Goal: Task Accomplishment & Management: Complete application form

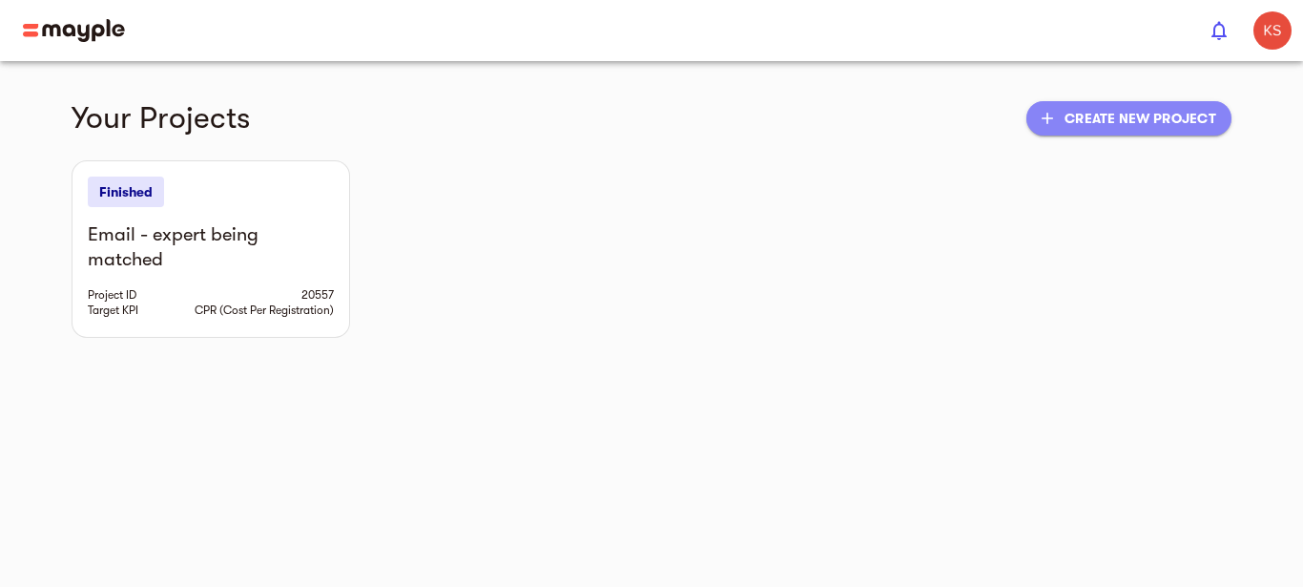
click at [1087, 129] on span "add Create new project" at bounding box center [1129, 118] width 175 height 23
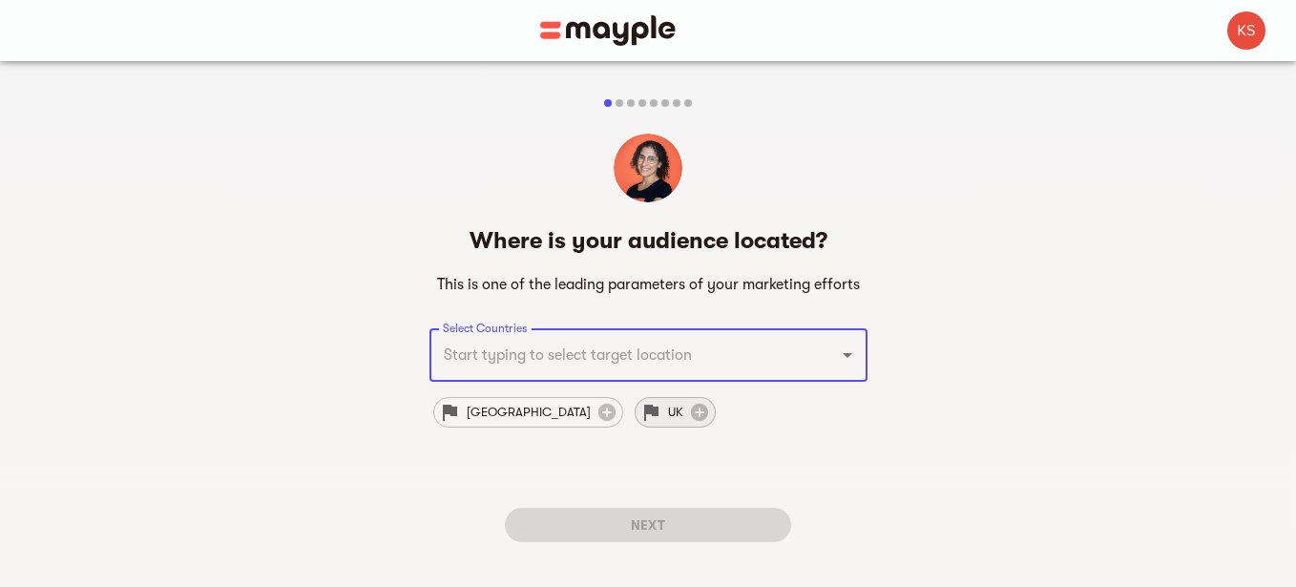
click at [656, 406] on span "UK" at bounding box center [675, 412] width 38 height 23
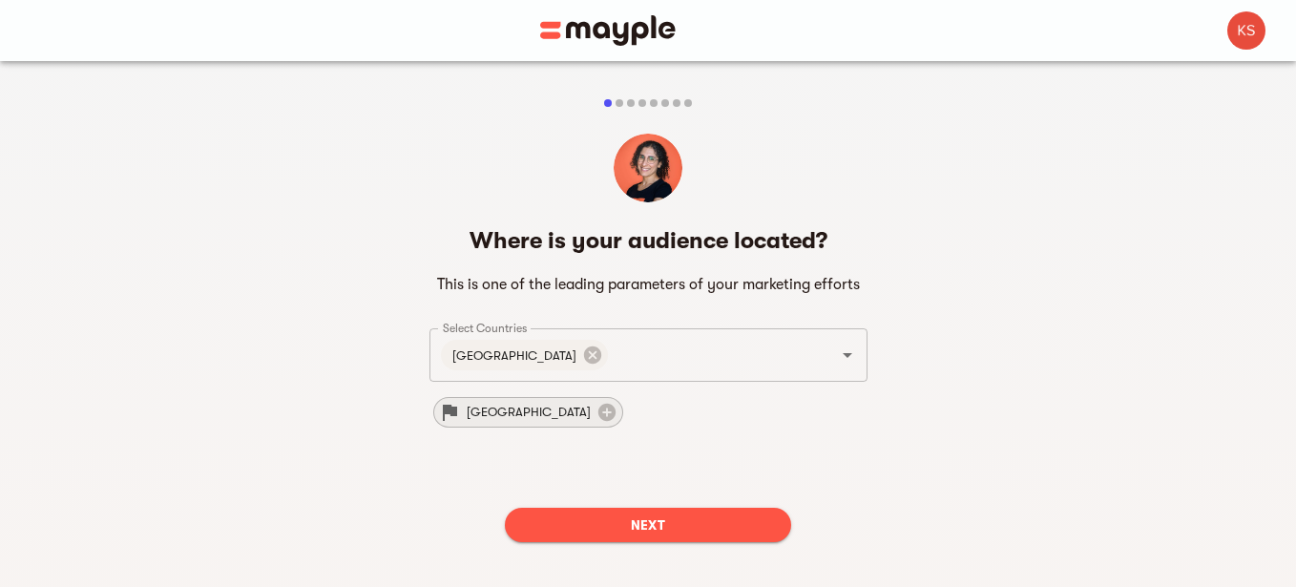
click at [480, 418] on span "[GEOGRAPHIC_DATA]" at bounding box center [528, 412] width 147 height 23
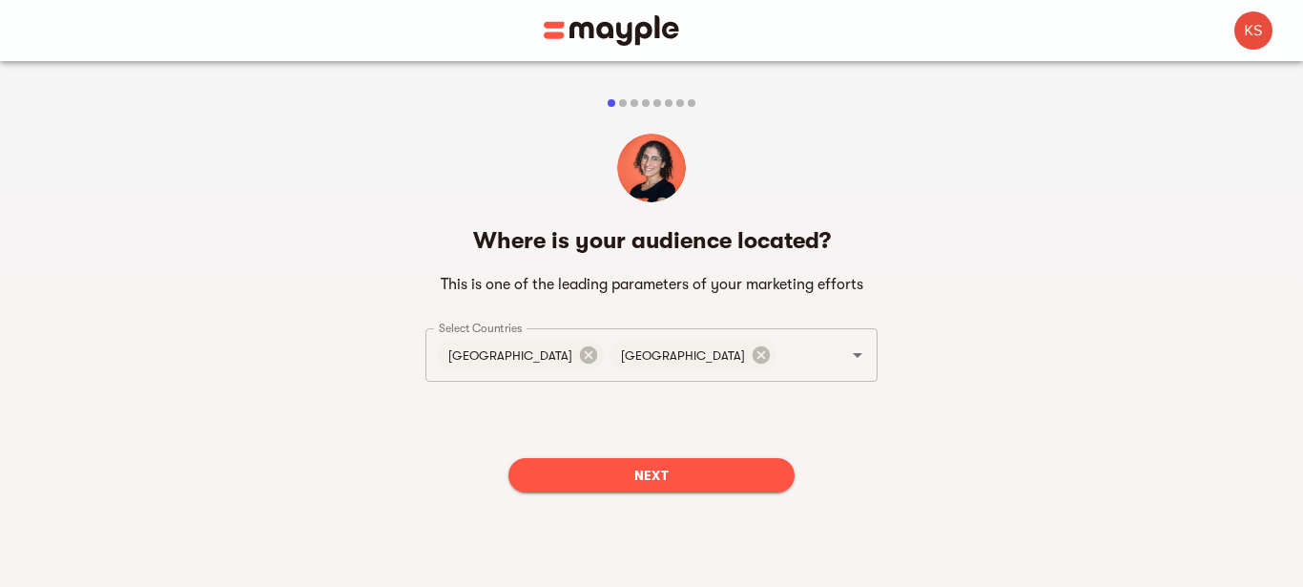
click at [681, 493] on div "Next" at bounding box center [652, 475] width 452 height 65
click at [661, 477] on span "Next" at bounding box center [652, 475] width 256 height 23
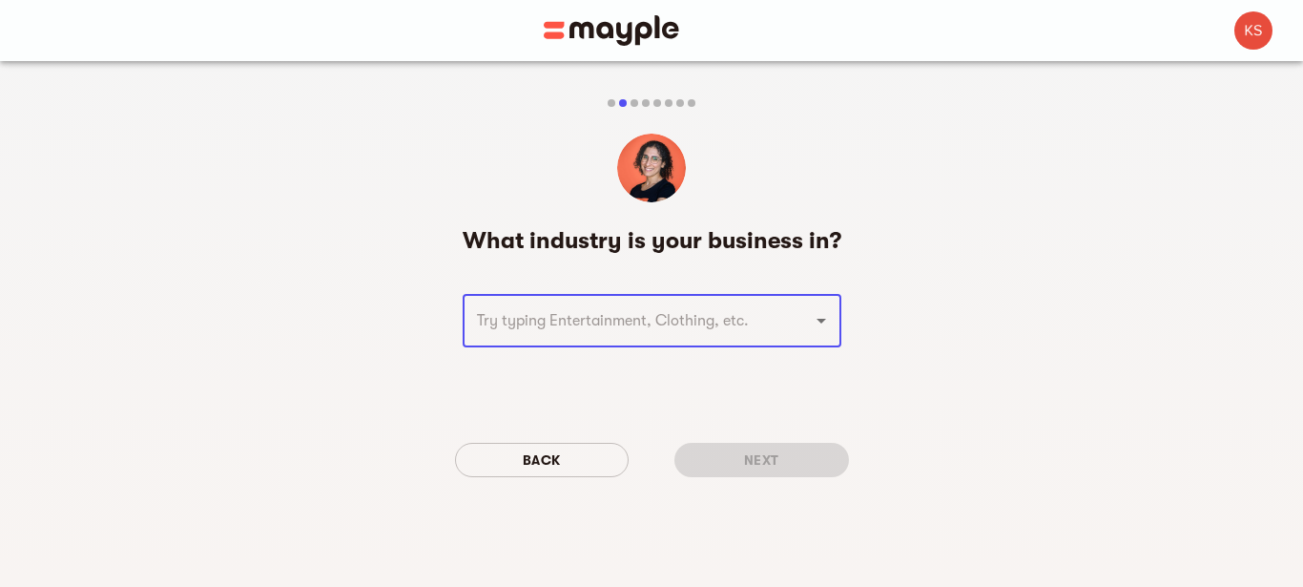
click at [631, 329] on input "text" at bounding box center [625, 320] width 308 height 36
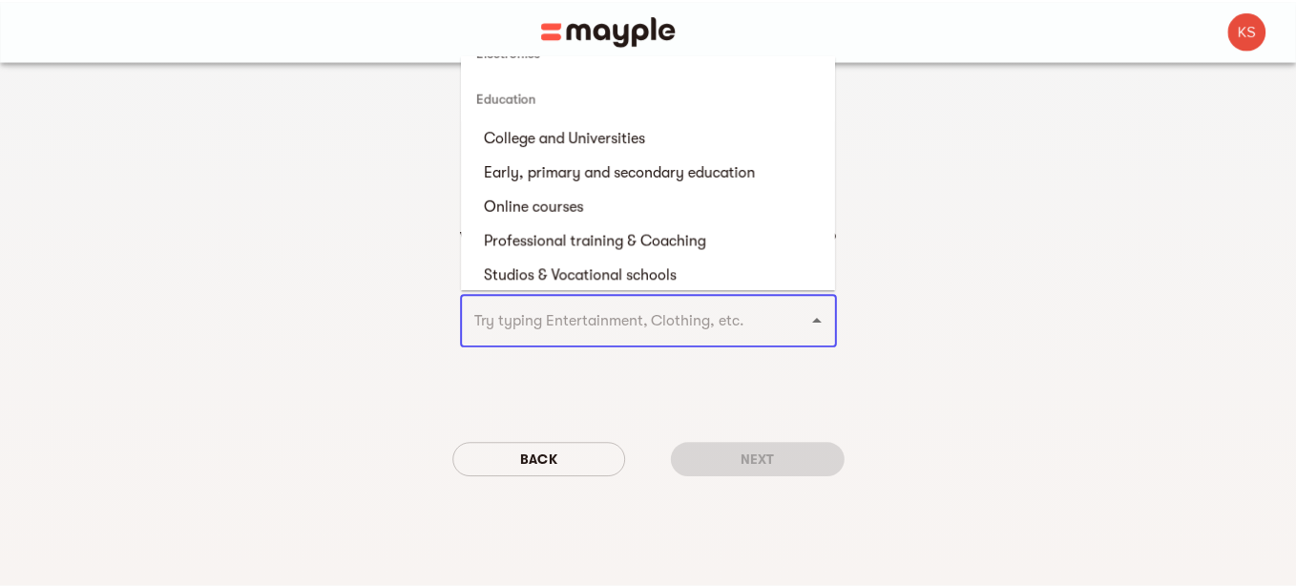
scroll to position [1749, 0]
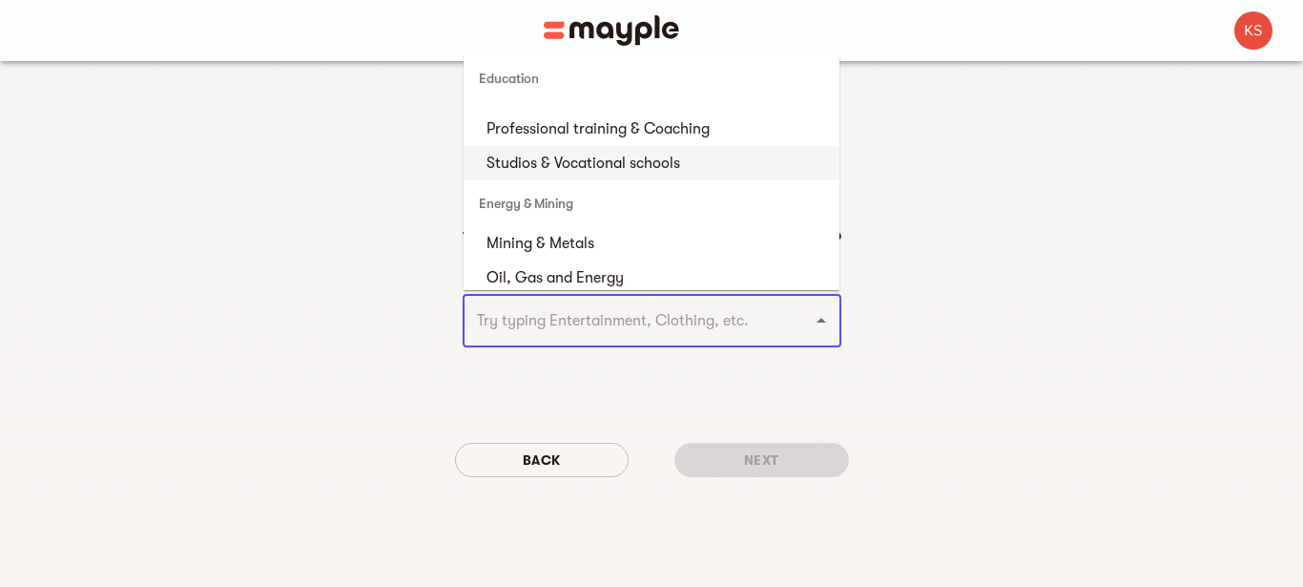
click at [608, 196] on div "Energy & Mining" at bounding box center [652, 203] width 376 height 46
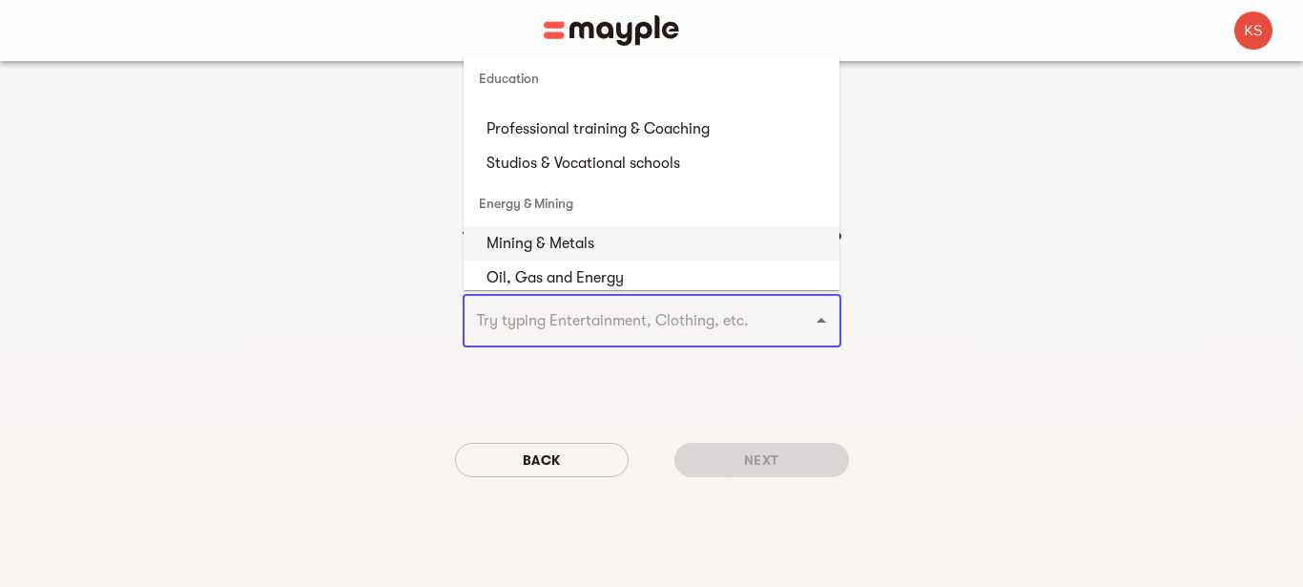
click at [590, 241] on li "Mining & Metals" at bounding box center [652, 243] width 376 height 34
type input "Mining & Metals"
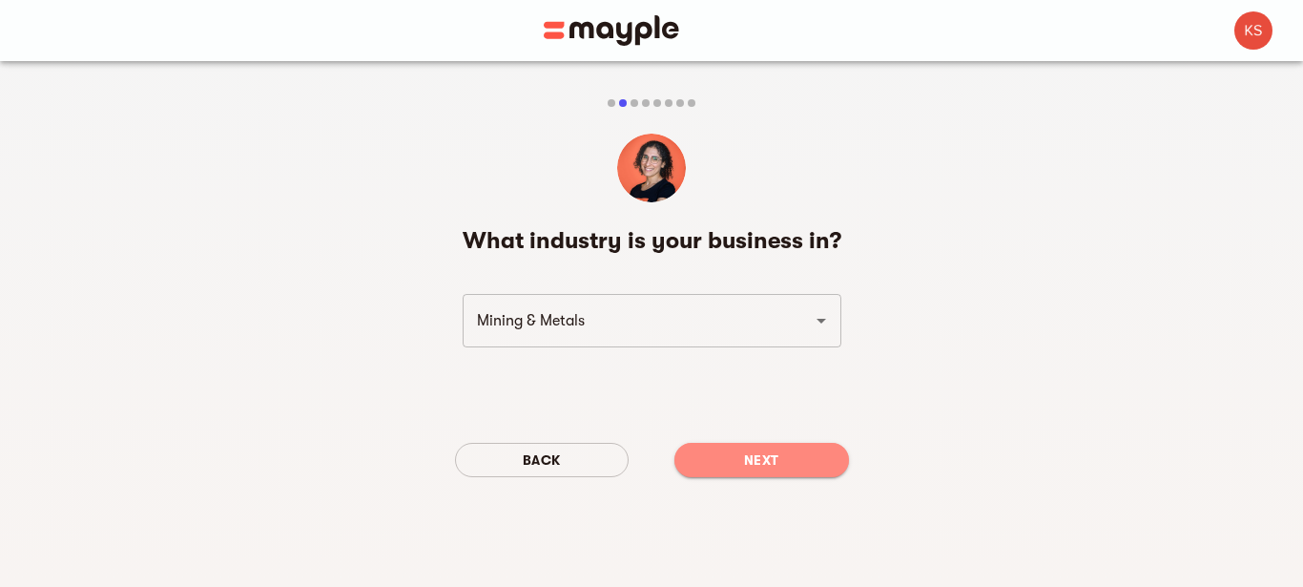
click at [761, 447] on button "Next" at bounding box center [762, 460] width 175 height 34
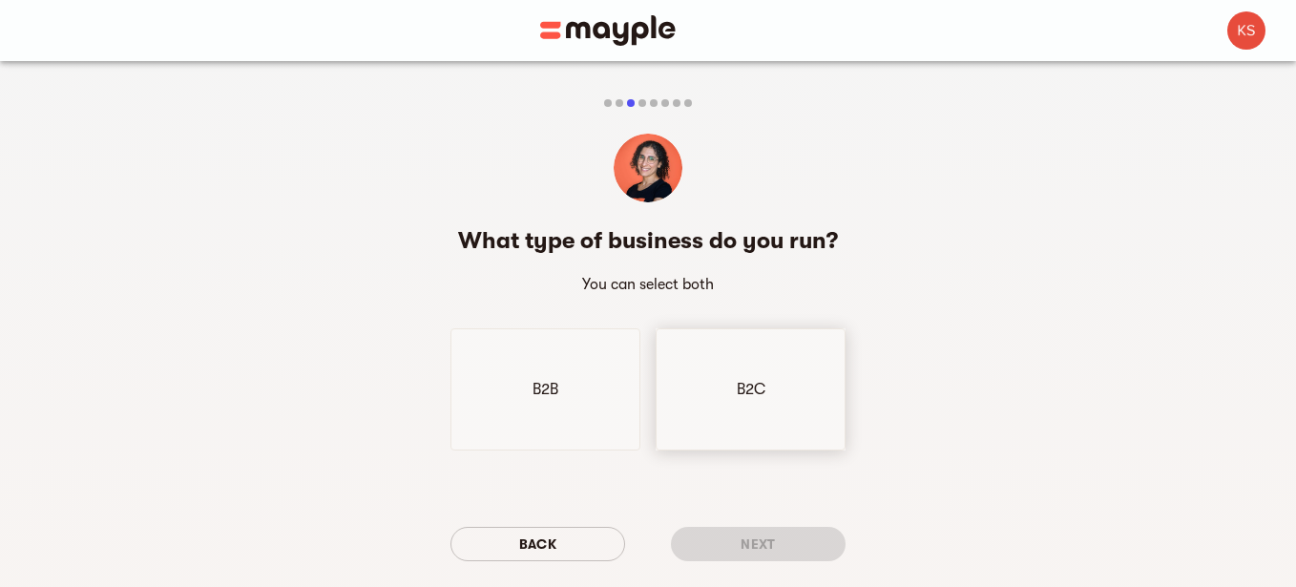
click at [693, 413] on div "B2C" at bounding box center [751, 389] width 190 height 122
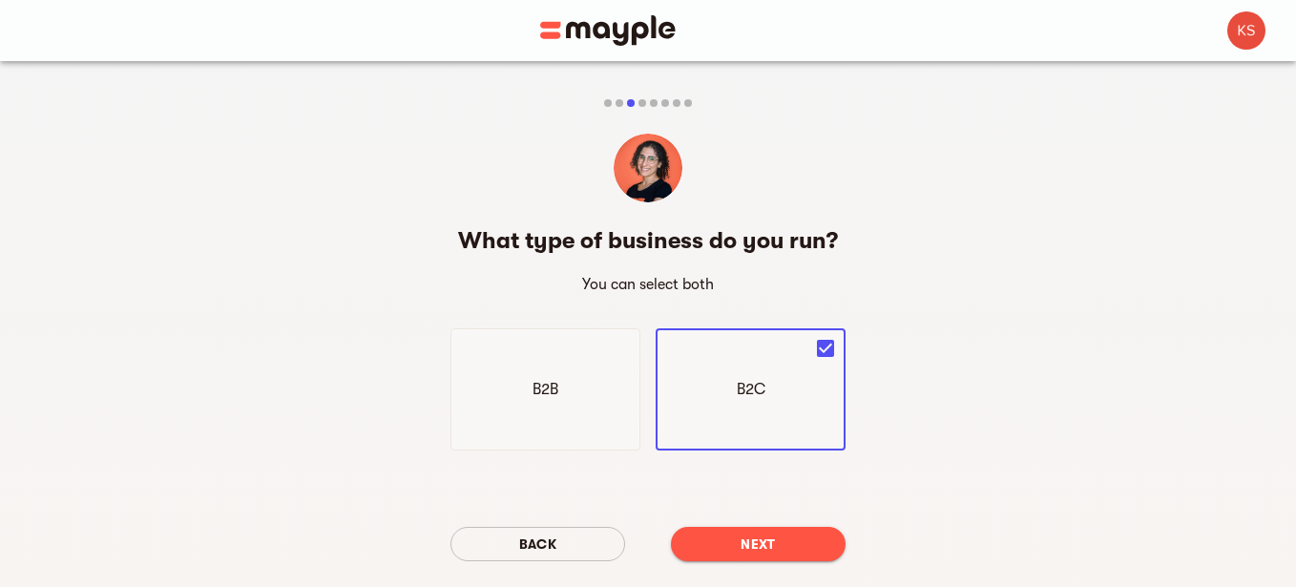
click at [738, 552] on span "Next" at bounding box center [758, 543] width 144 height 23
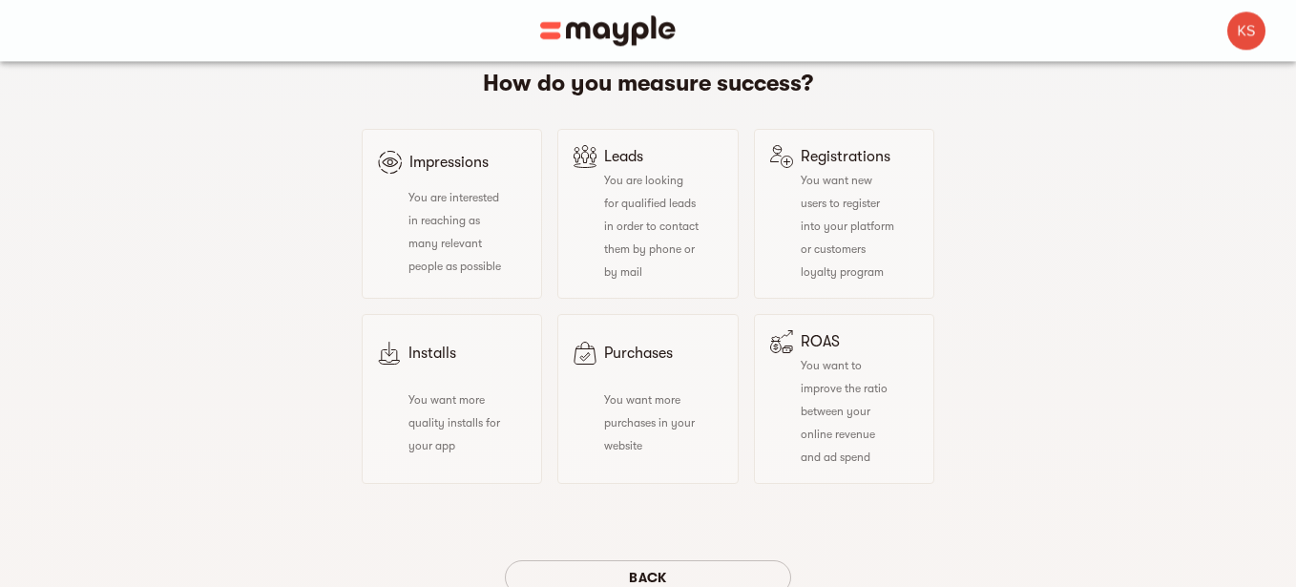
scroll to position [162, 0]
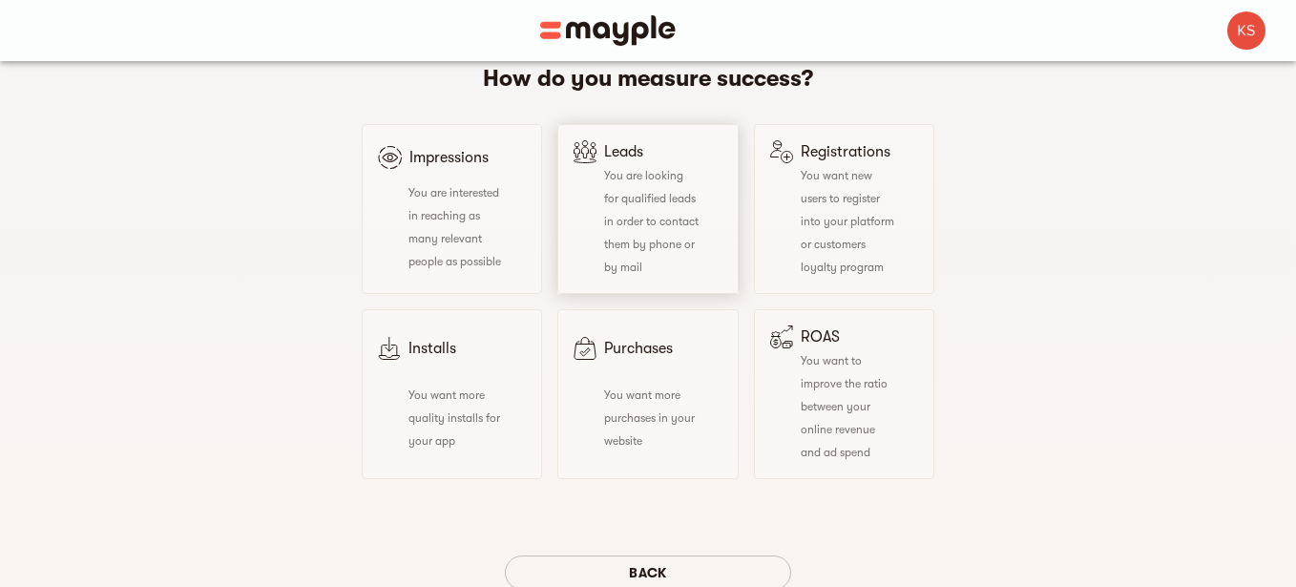
click at [646, 208] on div "You are looking for qualified leads in order to contact them by phone or by mail" at bounding box center [635, 220] width 125 height 115
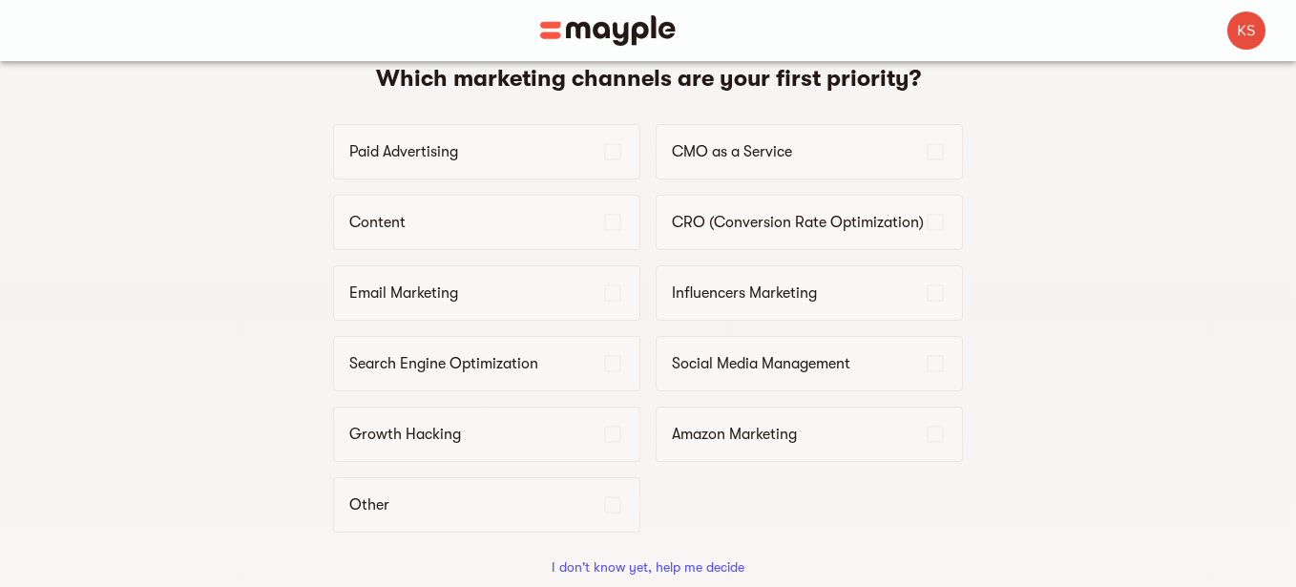
scroll to position [0, 0]
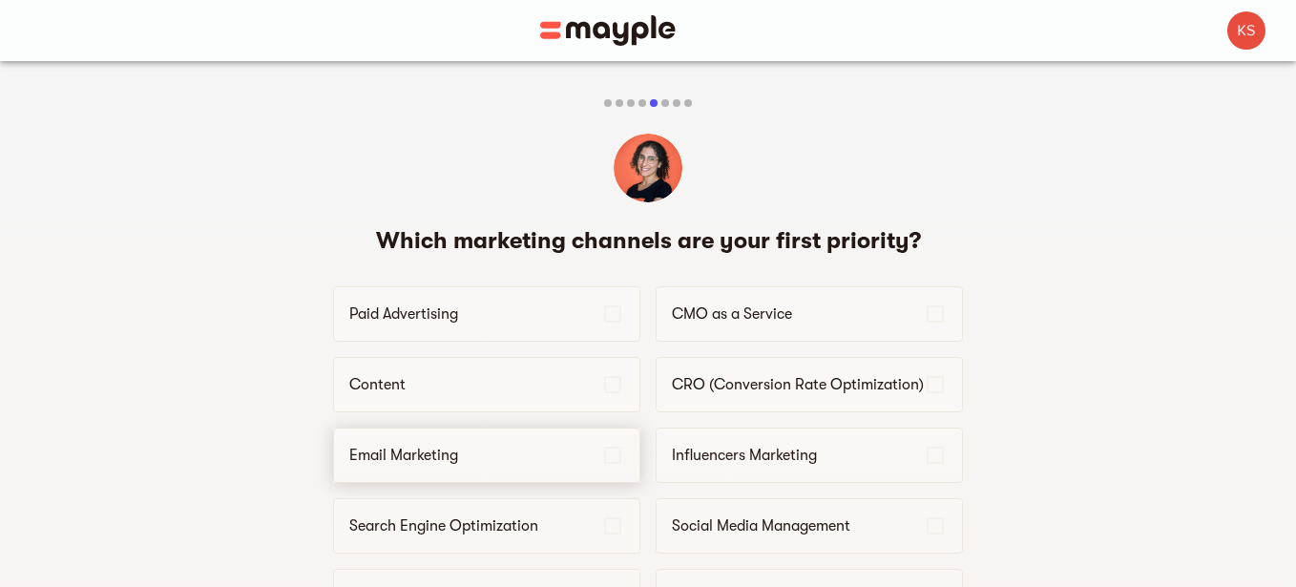
click at [493, 447] on p "Email Marketing" at bounding box center [475, 455] width 252 height 23
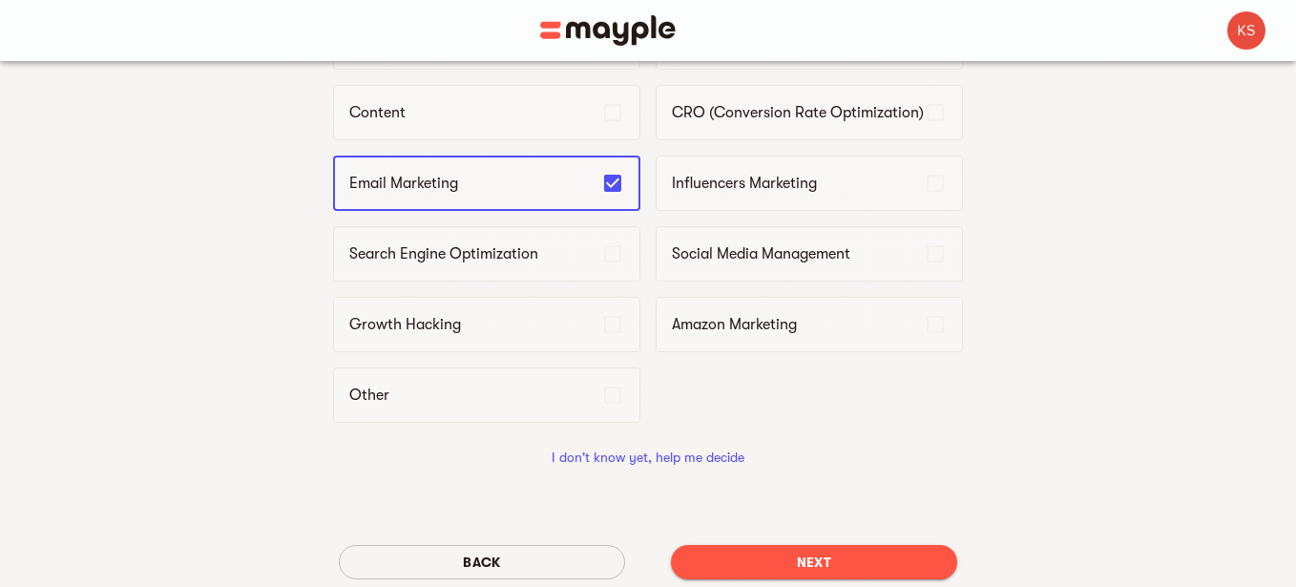
scroll to position [253, 0]
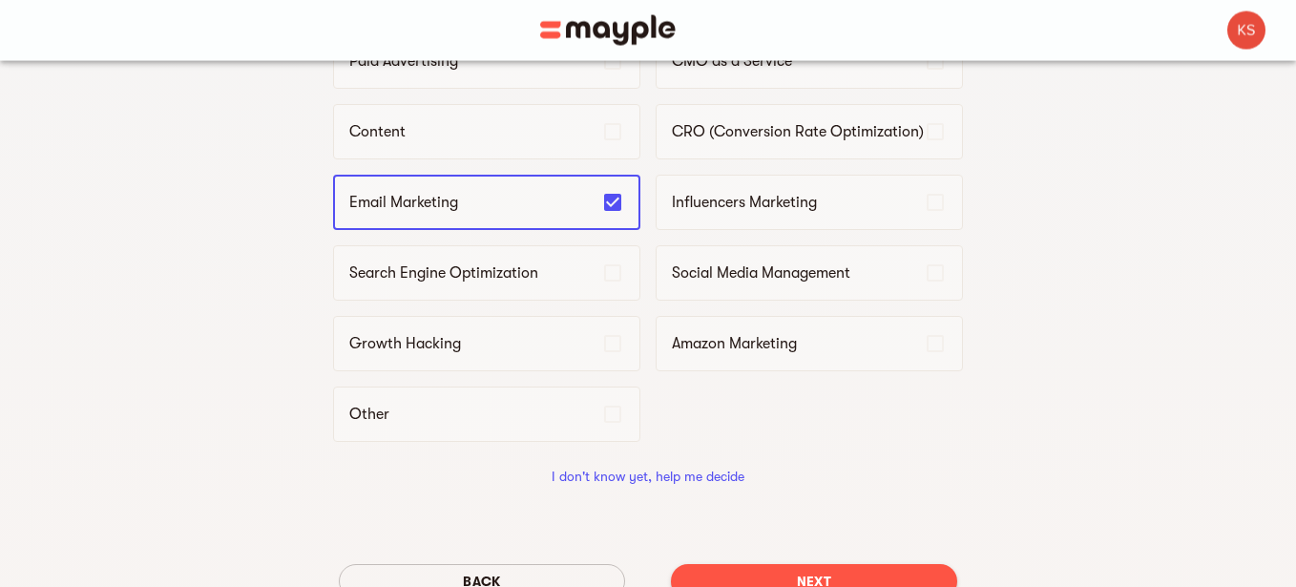
click at [823, 578] on span "Next" at bounding box center [814, 581] width 256 height 23
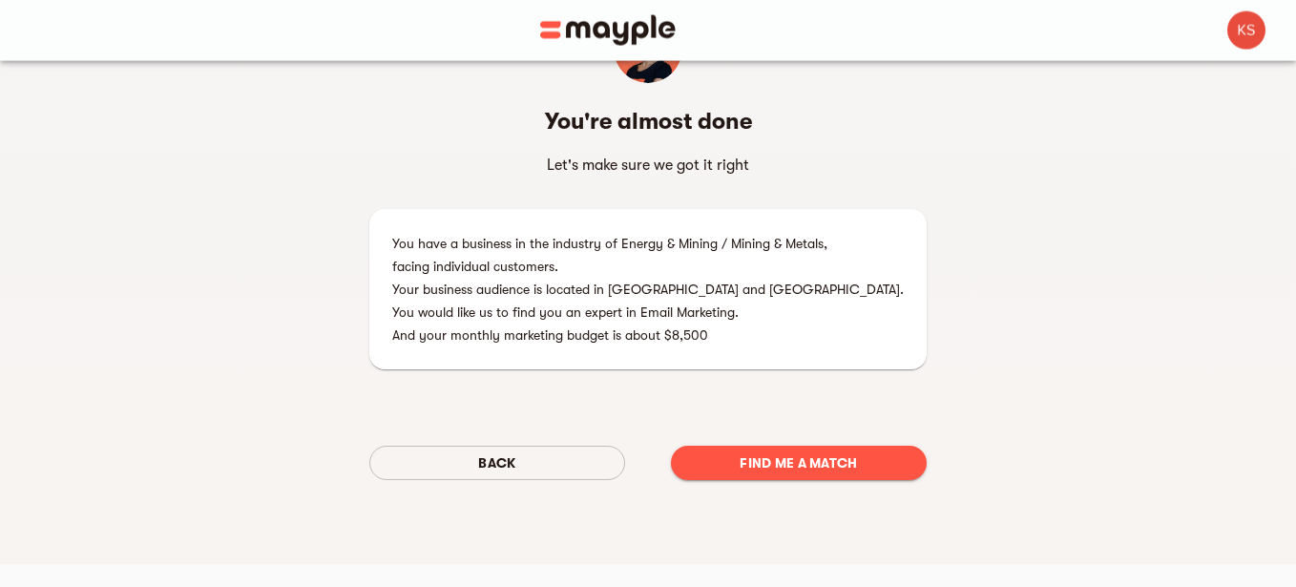
scroll to position [0, 0]
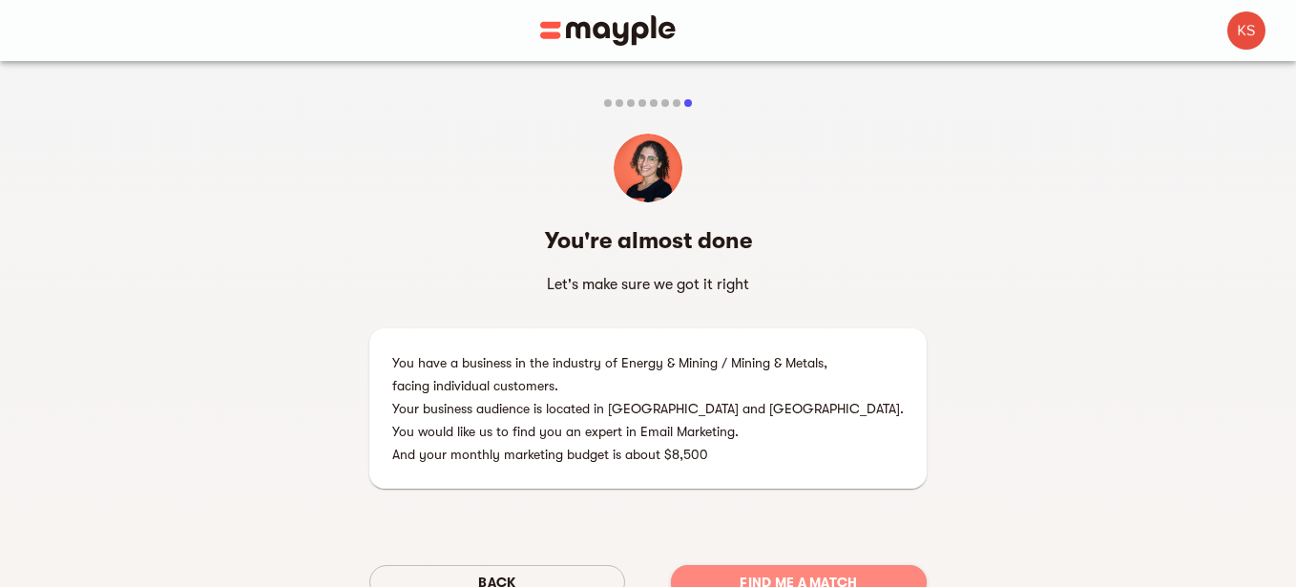
click at [830, 575] on span "Find me a match" at bounding box center [798, 582] width 225 height 23
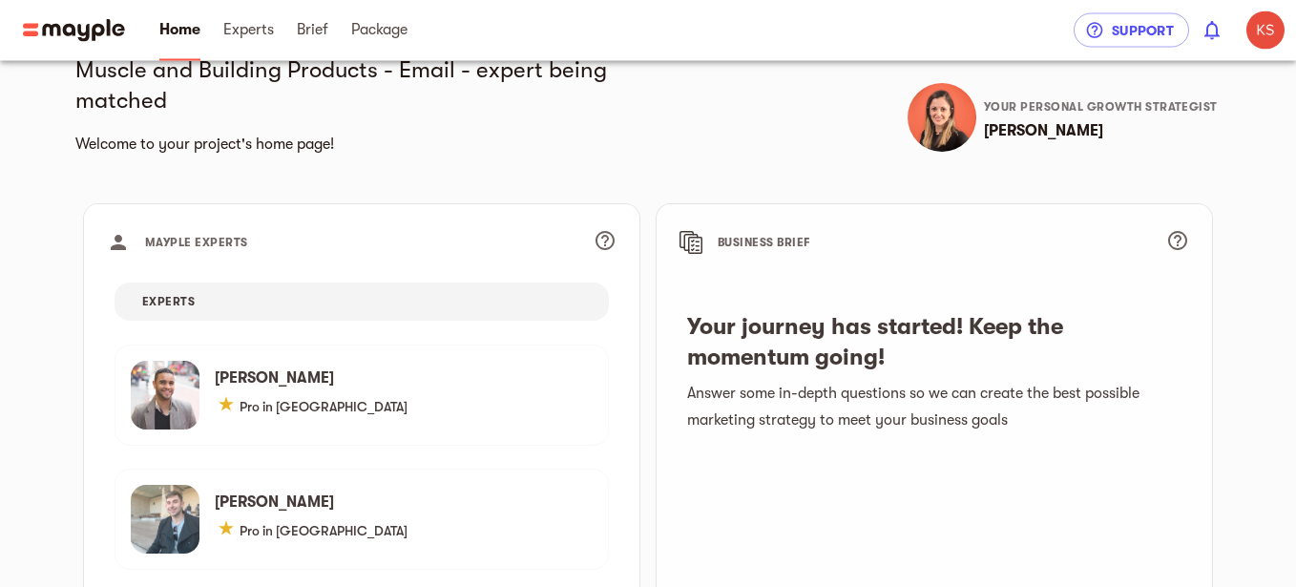
scroll to position [43, 0]
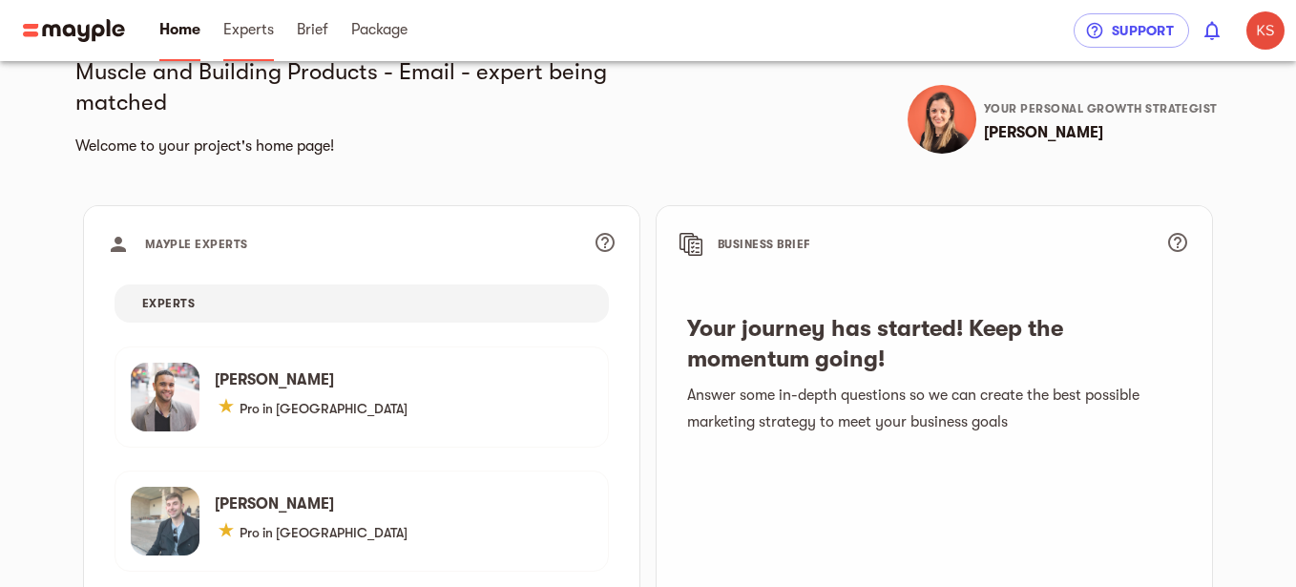
click at [263, 31] on span "Experts" at bounding box center [248, 29] width 51 height 23
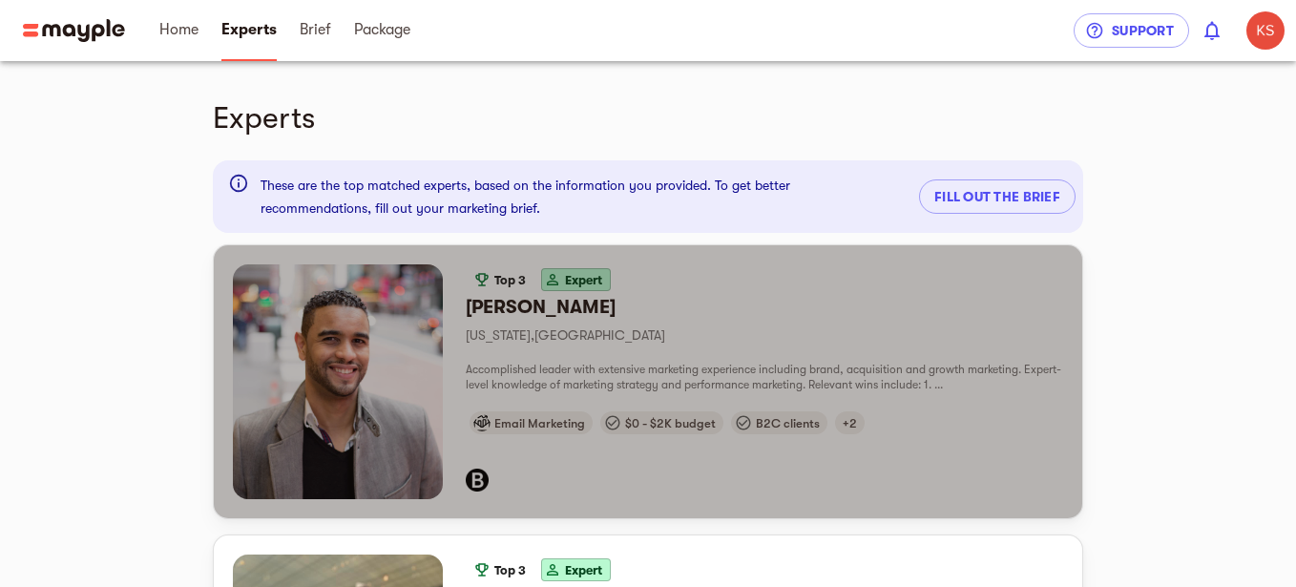
click at [489, 322] on div "[PERSON_NAME] [US_STATE] , [GEOGRAPHIC_DATA]" at bounding box center [764, 321] width 597 height 52
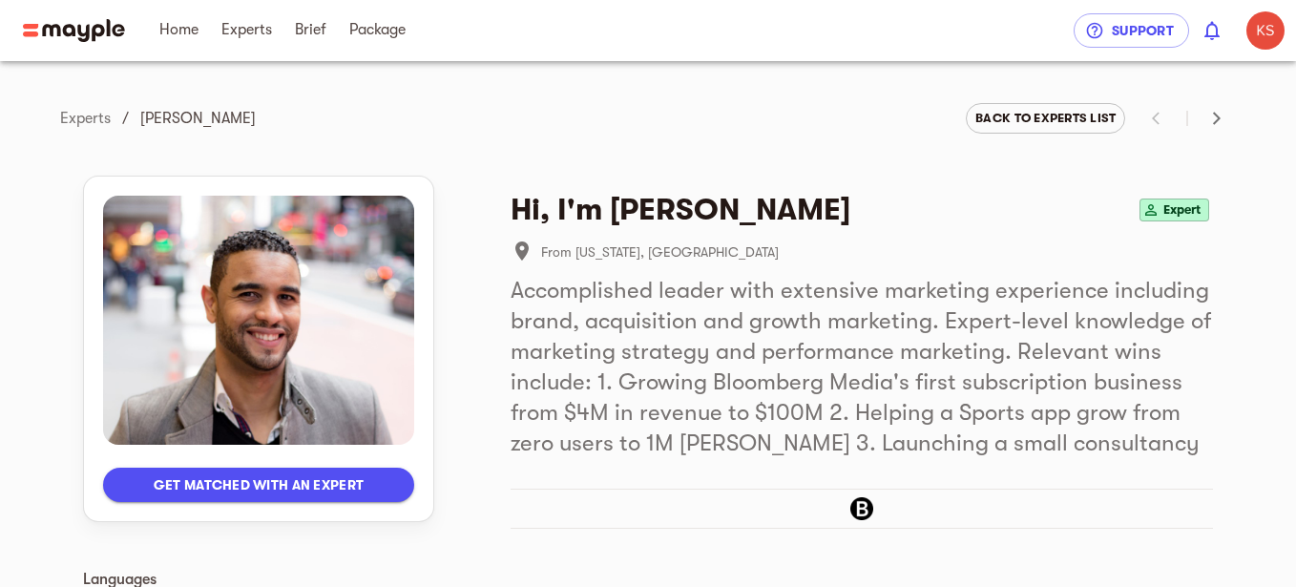
scroll to position [32, 0]
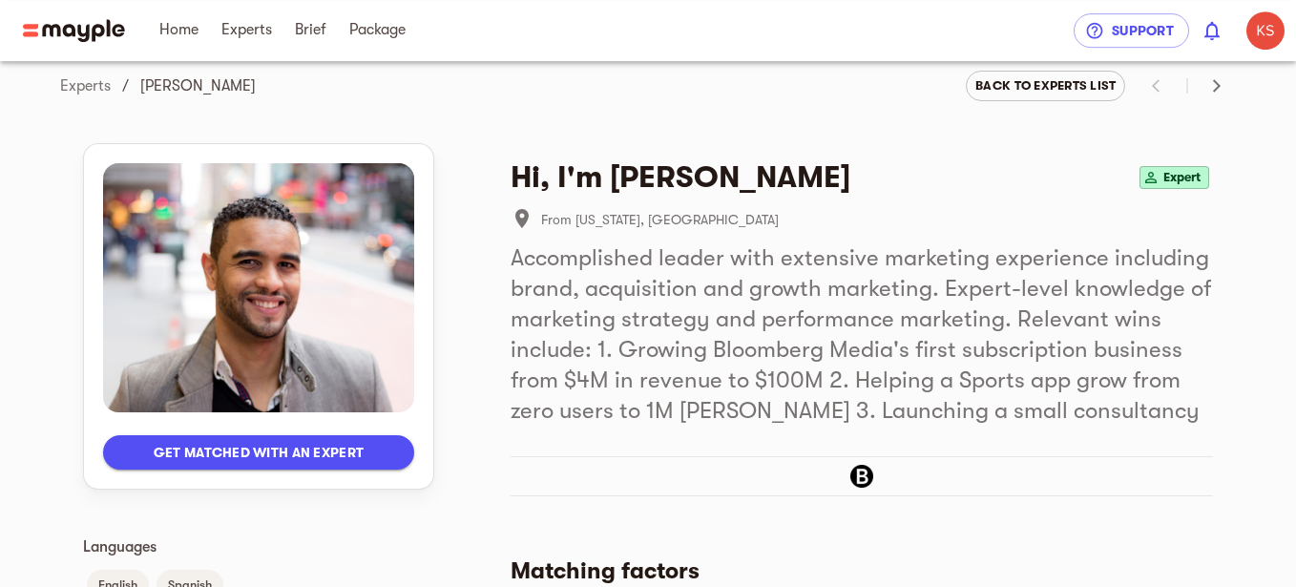
click at [759, 22] on nav "Home Experts Brief Package" at bounding box center [611, 30] width 926 height 61
click at [780, 18] on nav "Home Experts Brief Package" at bounding box center [611, 30] width 926 height 61
